Goal: Entertainment & Leisure: Consume media (video, audio)

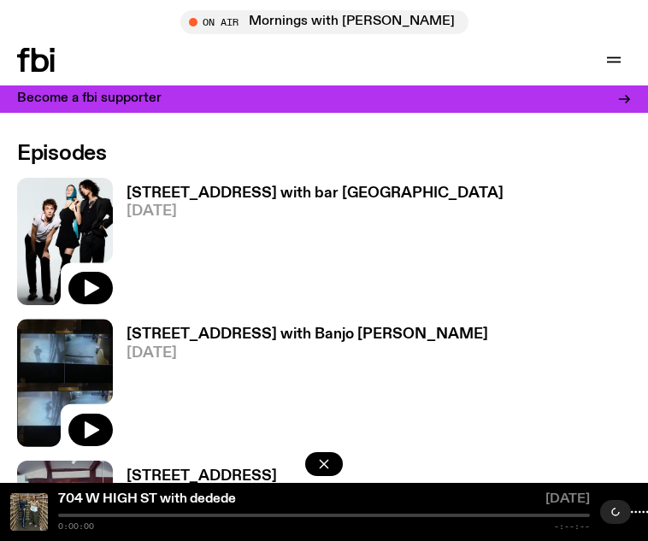
scroll to position [968, 0]
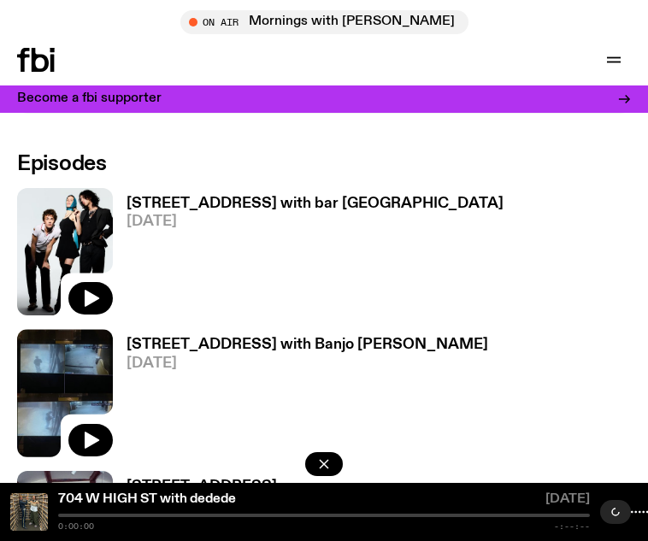
click at [184, 480] on link "[STREET_ADDRESS] [DATE]" at bounding box center [195, 539] width 164 height 119
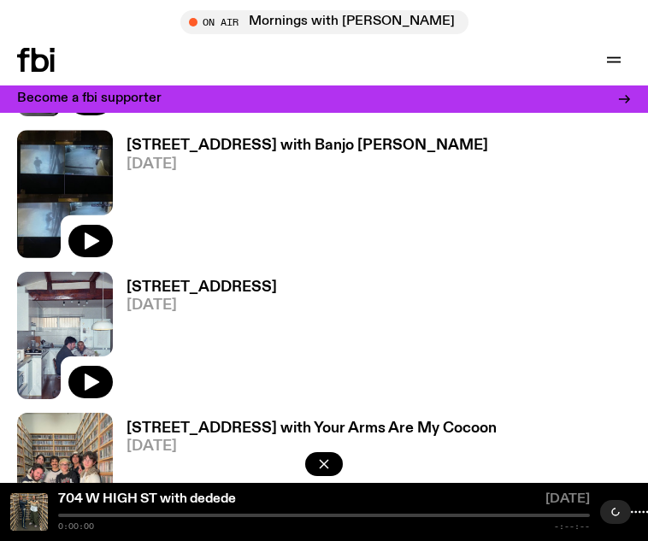
scroll to position [1186, 0]
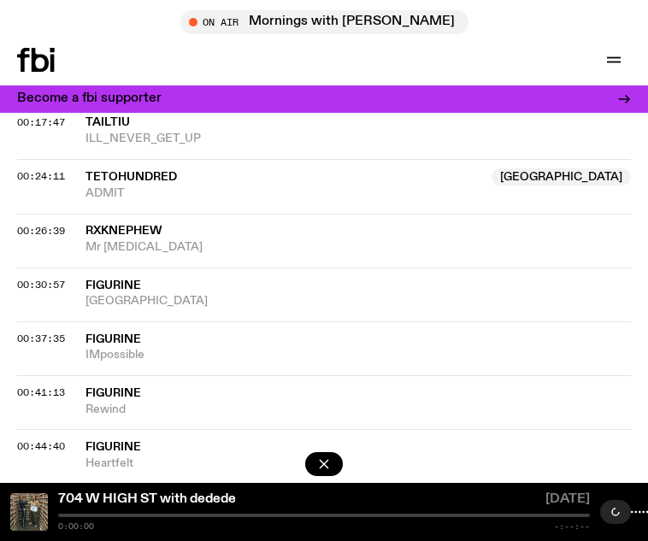
scroll to position [1668, 0]
